Goal: Task Accomplishment & Management: Manage account settings

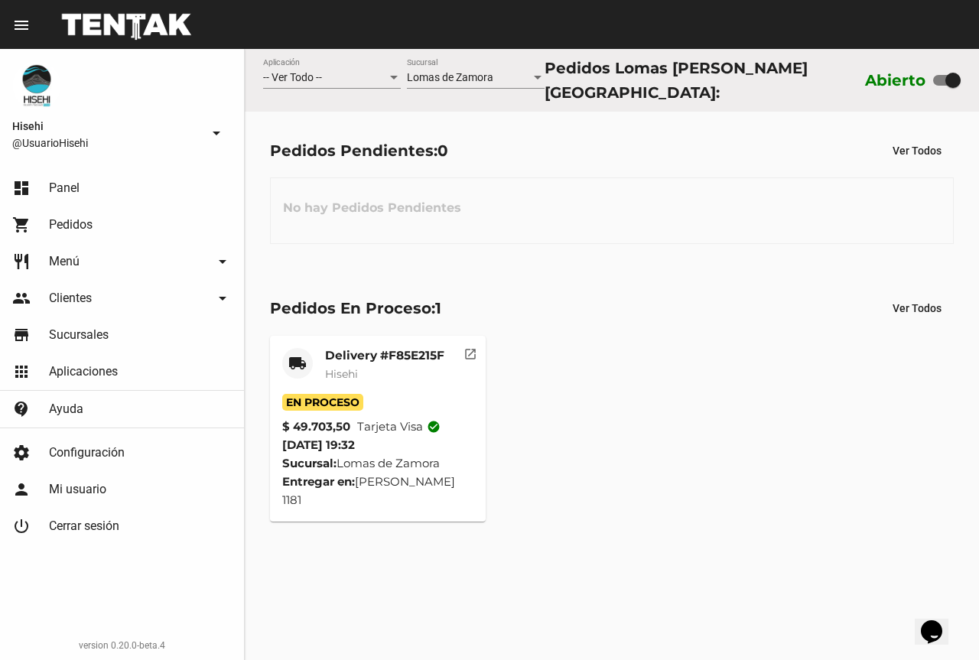
click at [353, 438] on span "20/8/25 19:32" at bounding box center [318, 445] width 73 height 15
click at [371, 386] on div "Delivery #F85E215F Hisehi" at bounding box center [384, 371] width 119 height 46
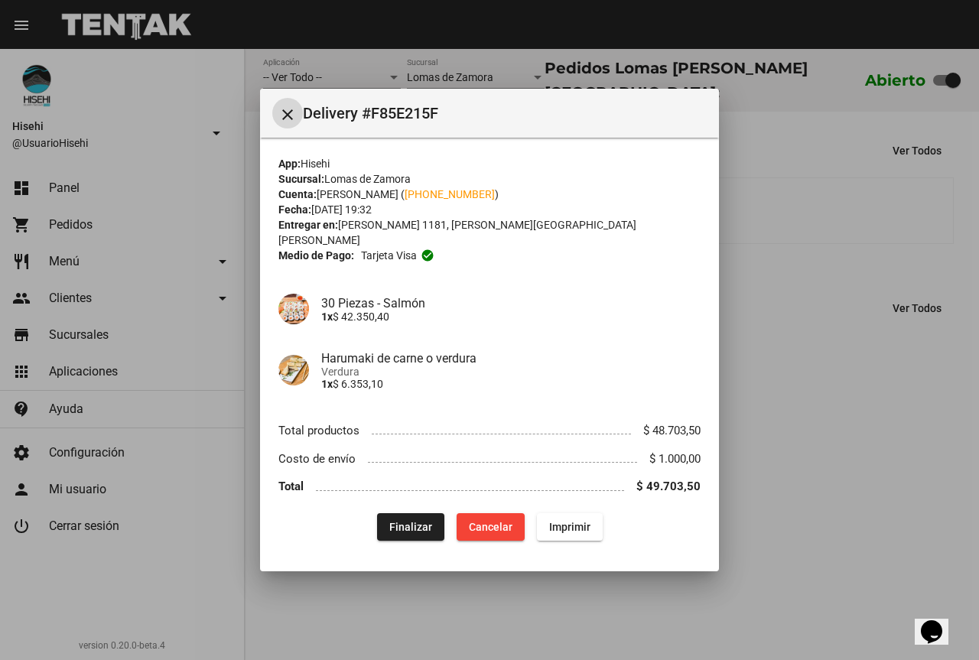
click at [399, 521] on span "Finalizar" at bounding box center [410, 527] width 43 height 12
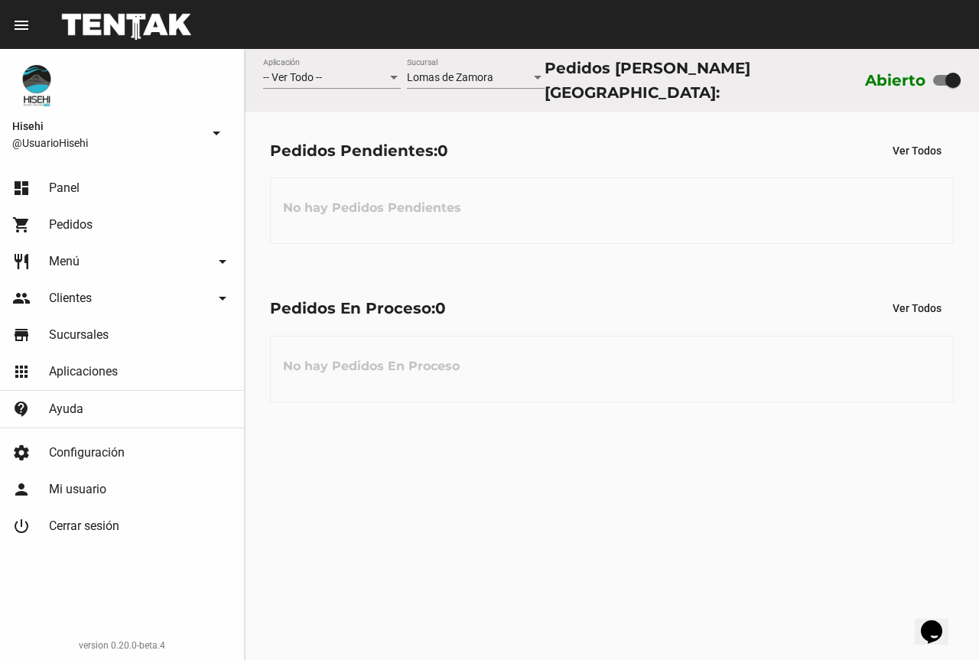
click at [946, 87] on div "Abierto" at bounding box center [913, 80] width 96 height 24
click at [959, 80] on div at bounding box center [953, 80] width 15 height 15
click at [941, 86] on input "checkbox" at bounding box center [940, 86] width 1 height 1
click at [947, 86] on label at bounding box center [947, 80] width 28 height 18
click at [941, 86] on input "checkbox" at bounding box center [940, 86] width 1 height 1
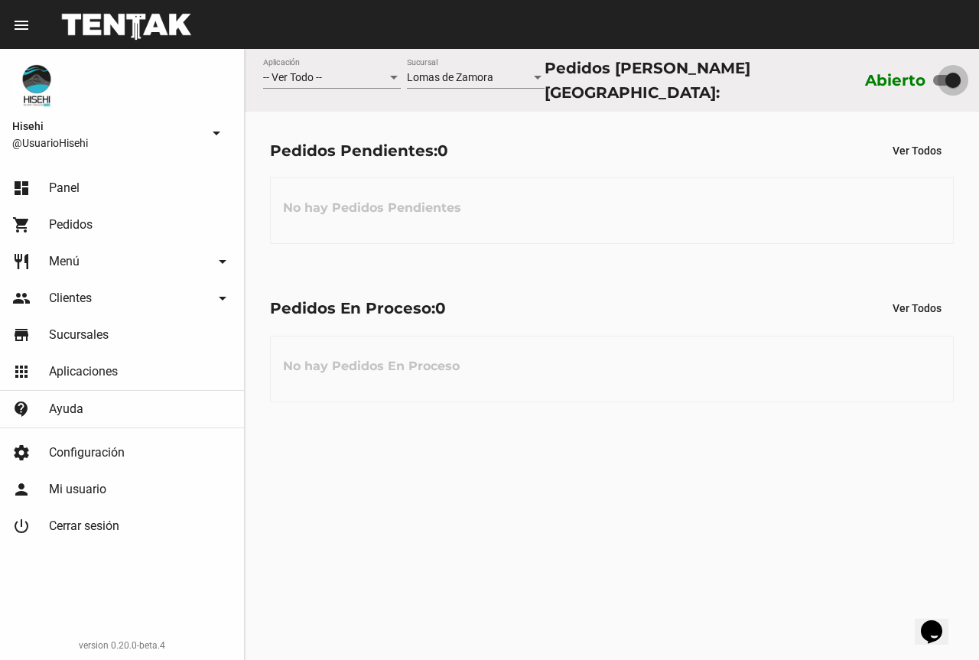
checkbox input "false"
